Goal: Navigation & Orientation: Find specific page/section

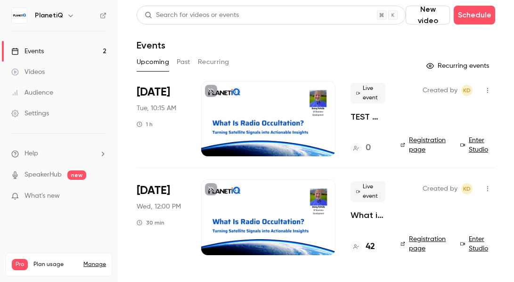
click at [475, 153] on link "Enter Studio" at bounding box center [478, 145] width 35 height 19
